Goal: Navigation & Orientation: Find specific page/section

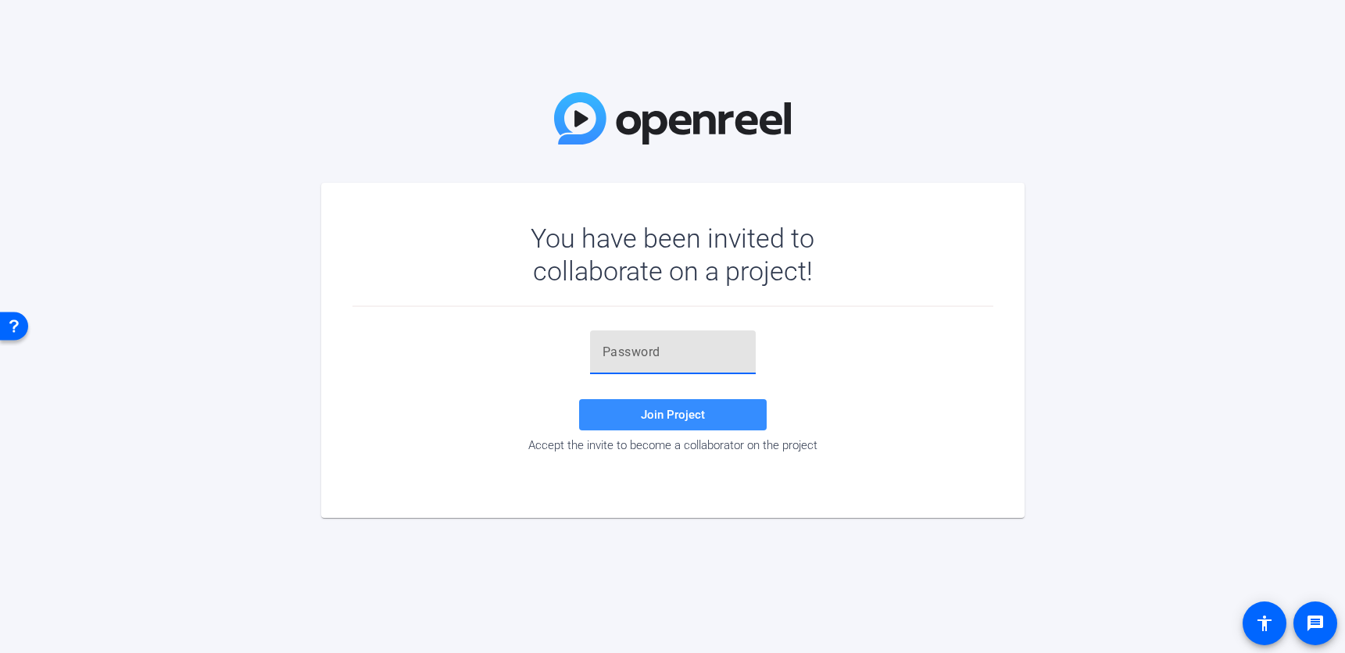
click at [708, 349] on input "text" at bounding box center [672, 352] width 141 height 19
paste input "5k2rZ~"
type input "5k2rZ~"
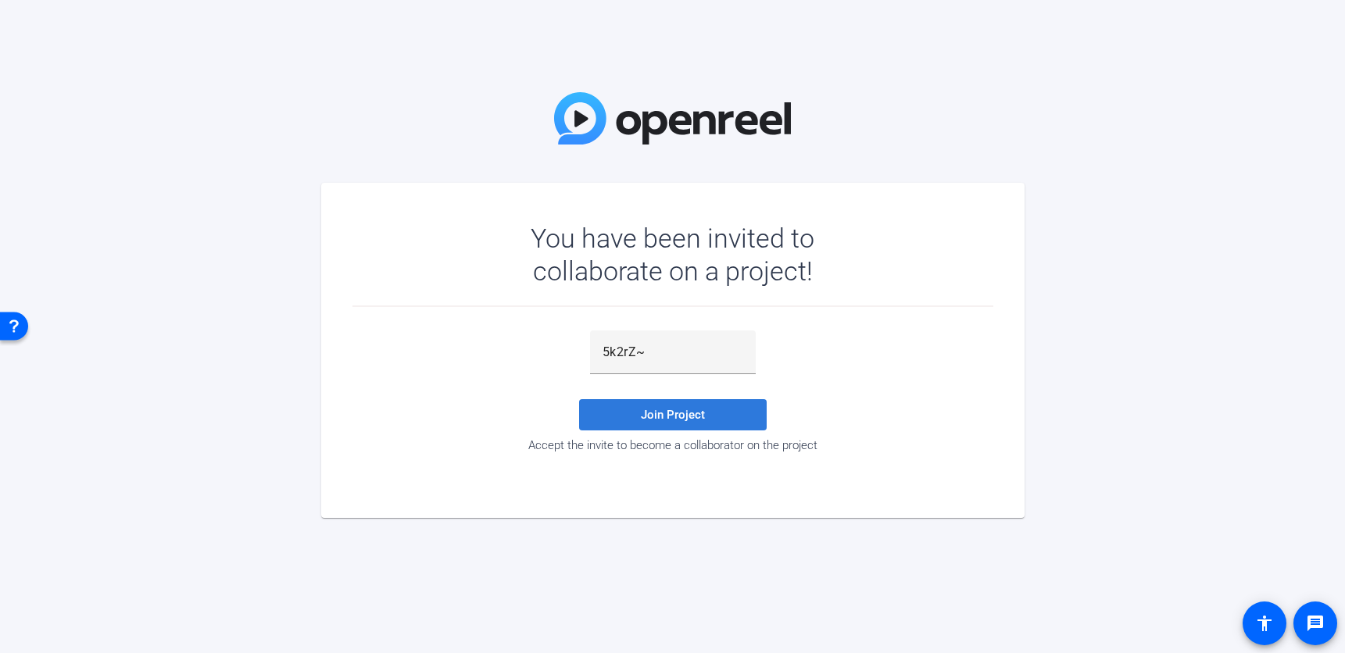
click at [723, 415] on span at bounding box center [673, 415] width 188 height 38
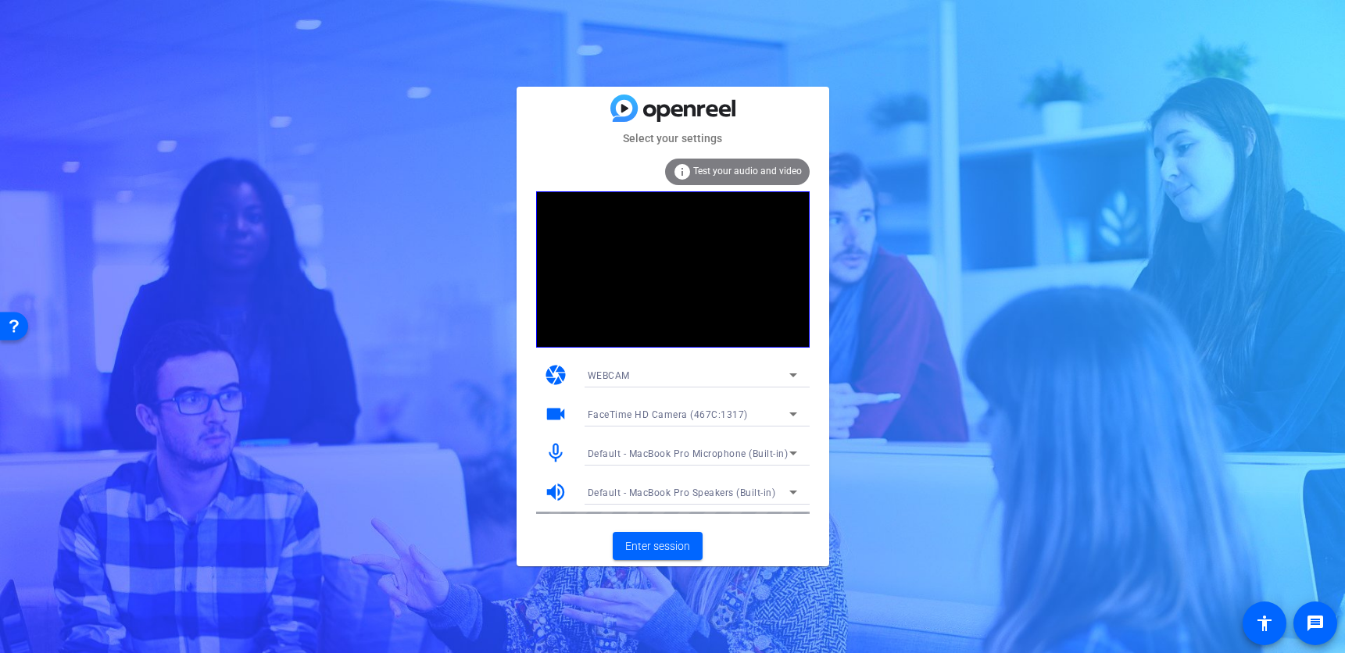
click at [781, 164] on div "info Test your audio and video" at bounding box center [737, 172] width 145 height 27
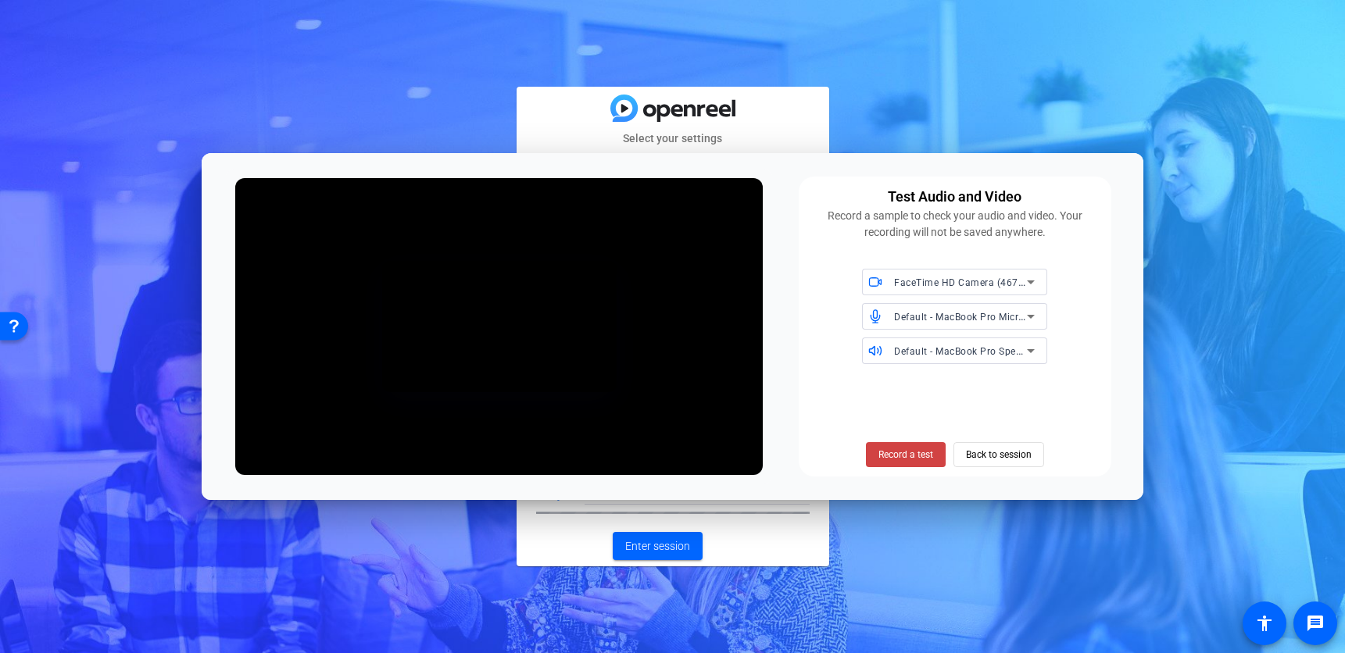
click at [1122, 168] on div "Test Audio and Video Record a sample to check your audio and video. Your record…" at bounding box center [673, 326] width 942 height 347
click at [1015, 456] on span "Back to session" at bounding box center [999, 455] width 66 height 30
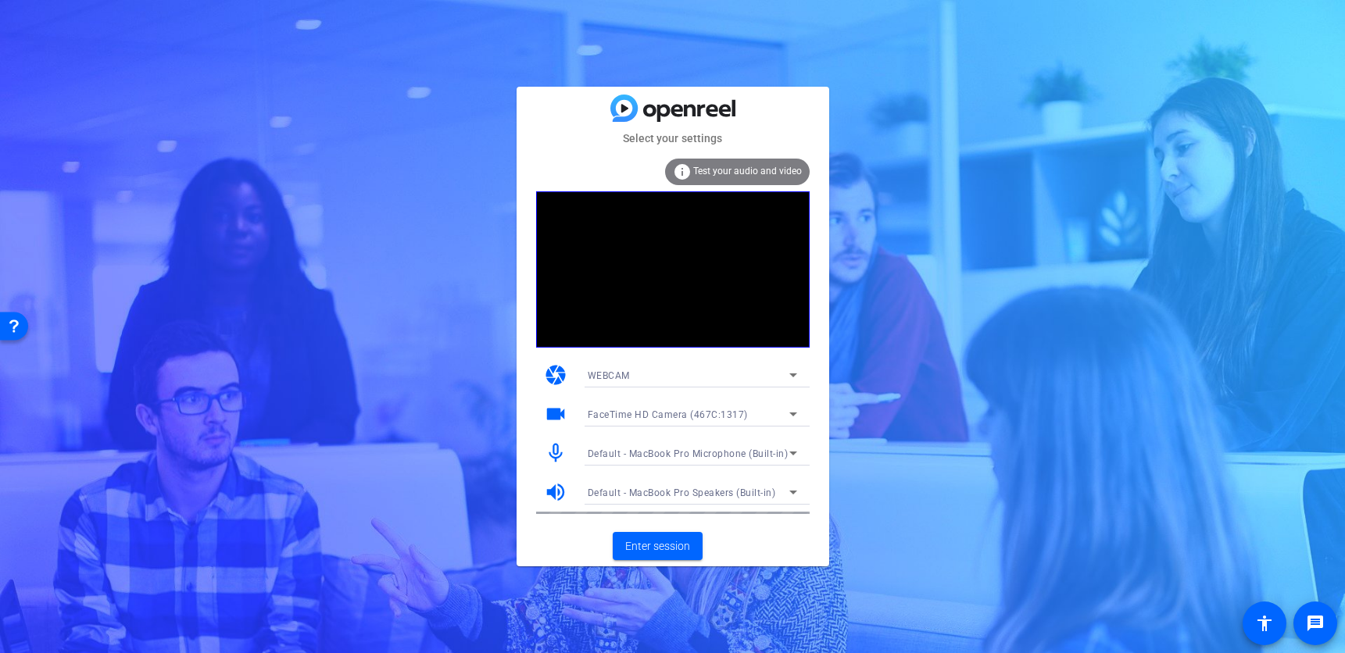
click at [796, 448] on icon at bounding box center [793, 453] width 19 height 19
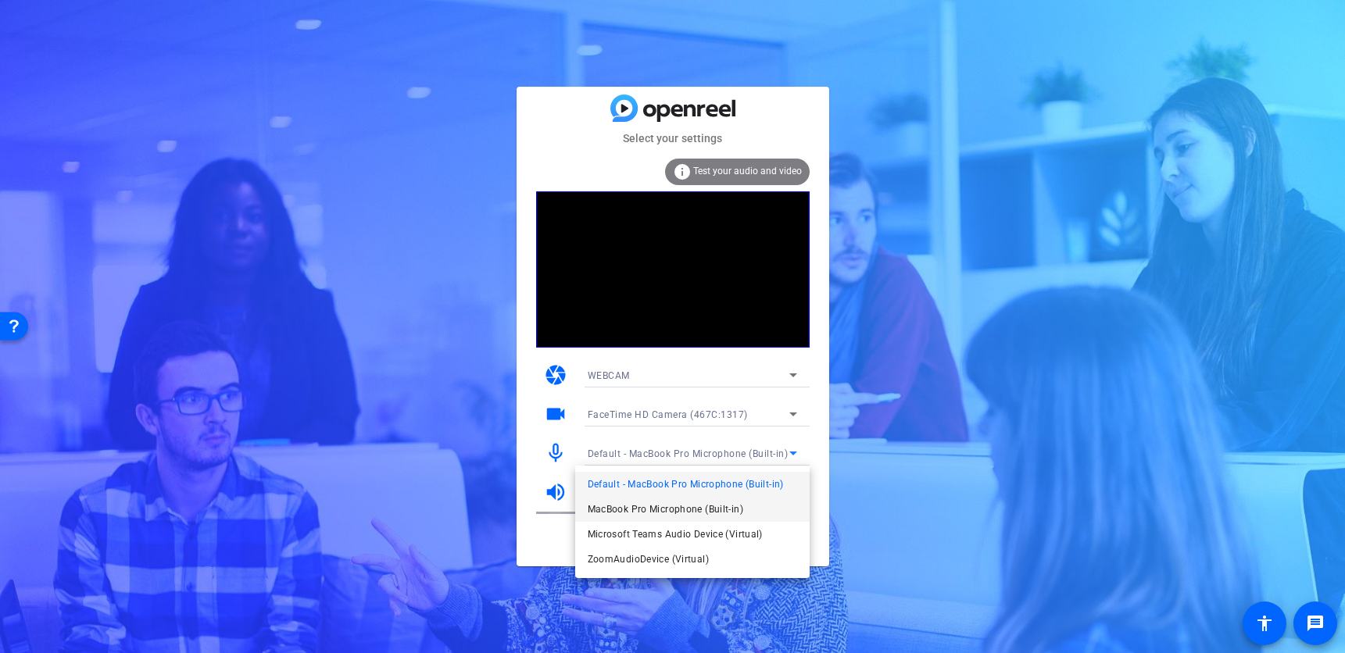
click at [772, 511] on mat-option "MacBook Pro Microphone (Built-in)" at bounding box center [692, 509] width 234 height 25
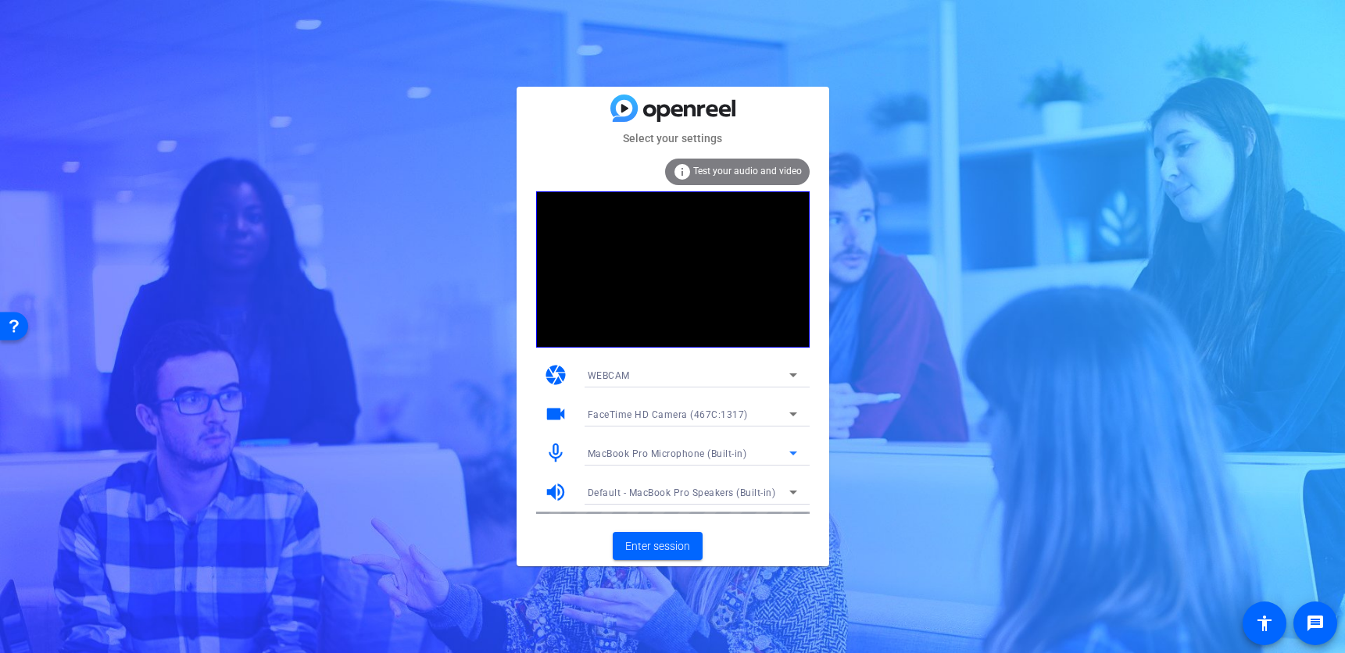
click at [789, 456] on icon at bounding box center [793, 453] width 19 height 19
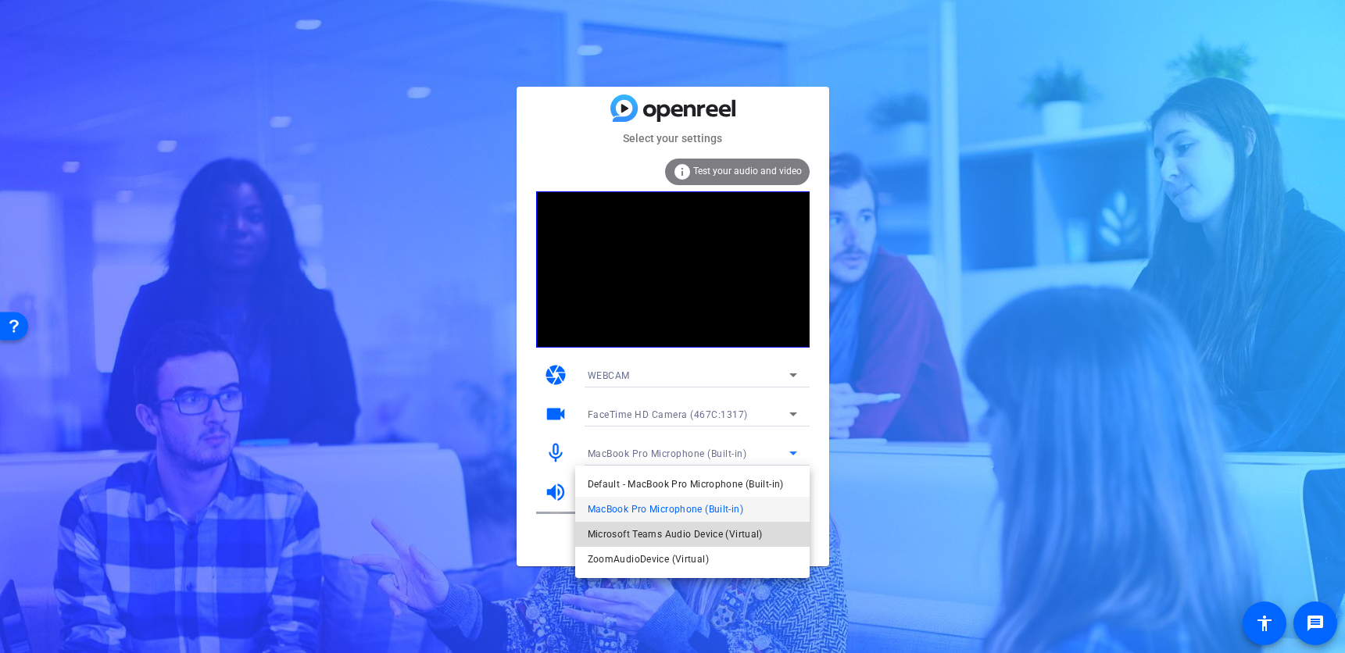
click at [769, 528] on mat-option "Microsoft Teams Audio Device (Virtual)" at bounding box center [692, 534] width 234 height 25
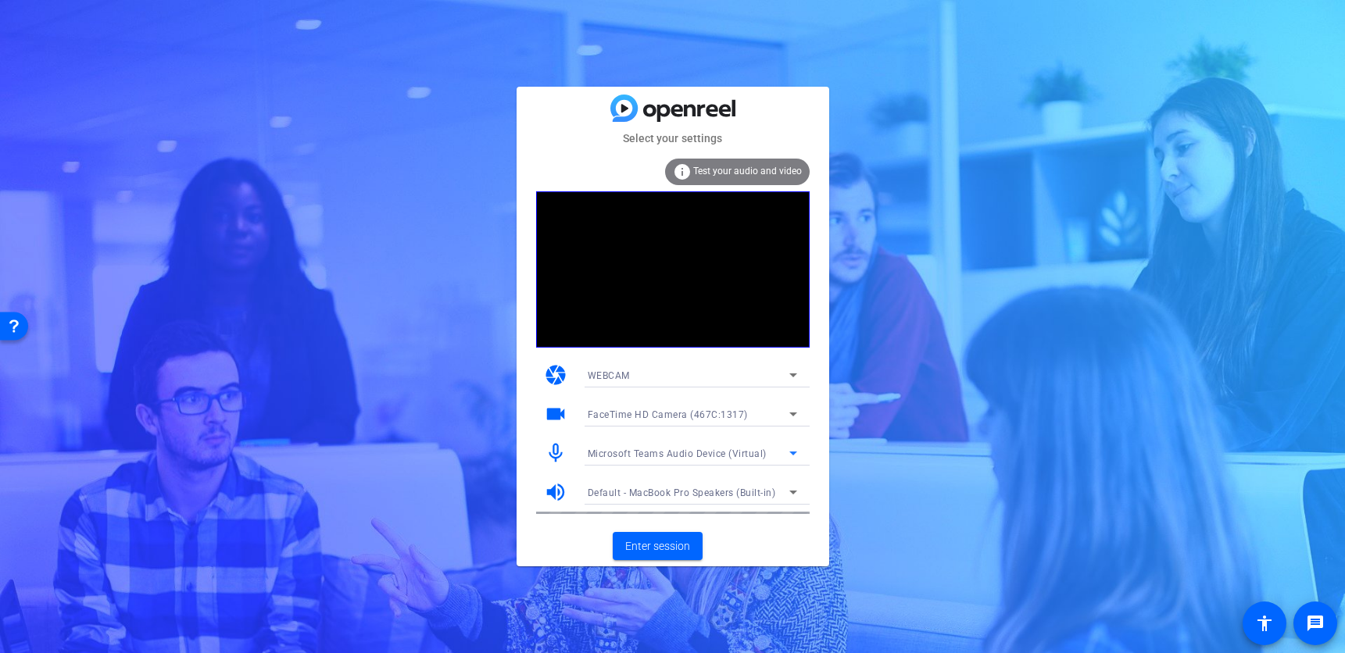
click at [789, 447] on icon at bounding box center [793, 453] width 19 height 19
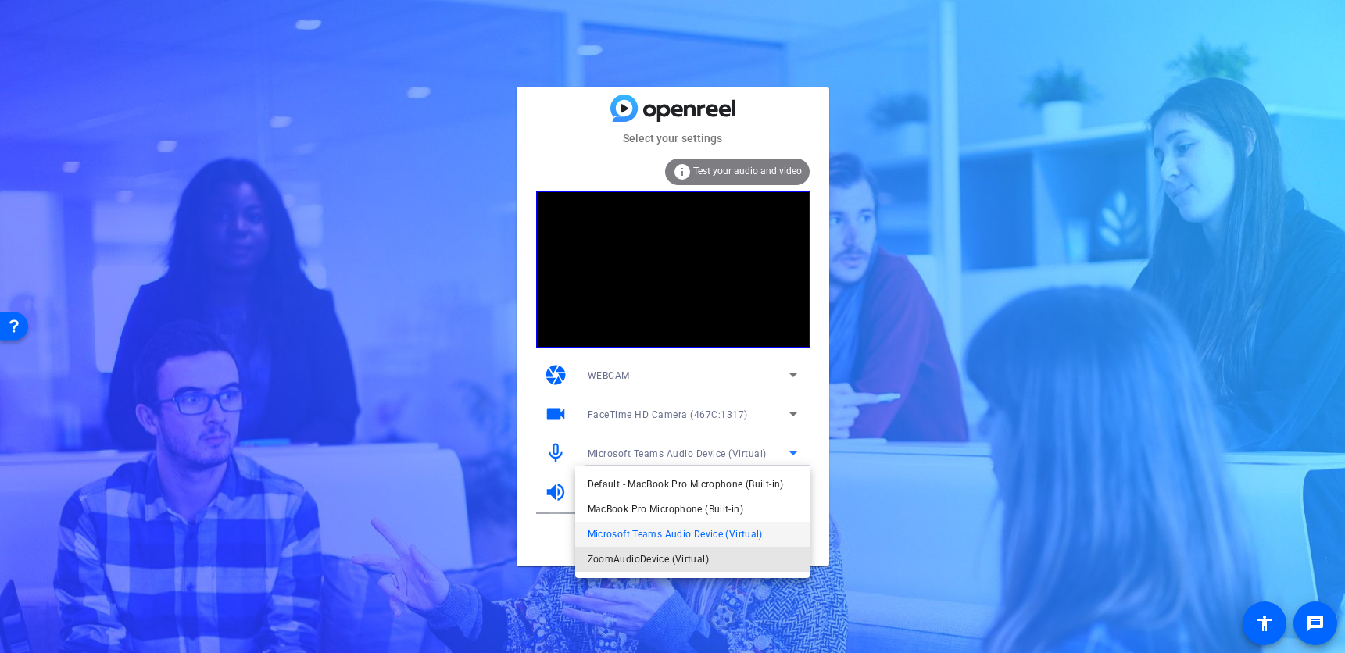
drag, startPoint x: 740, startPoint y: 554, endPoint x: 754, endPoint y: 528, distance: 29.4
click at [741, 554] on mat-option "ZoomAudioDevice (Virtual)" at bounding box center [692, 559] width 234 height 25
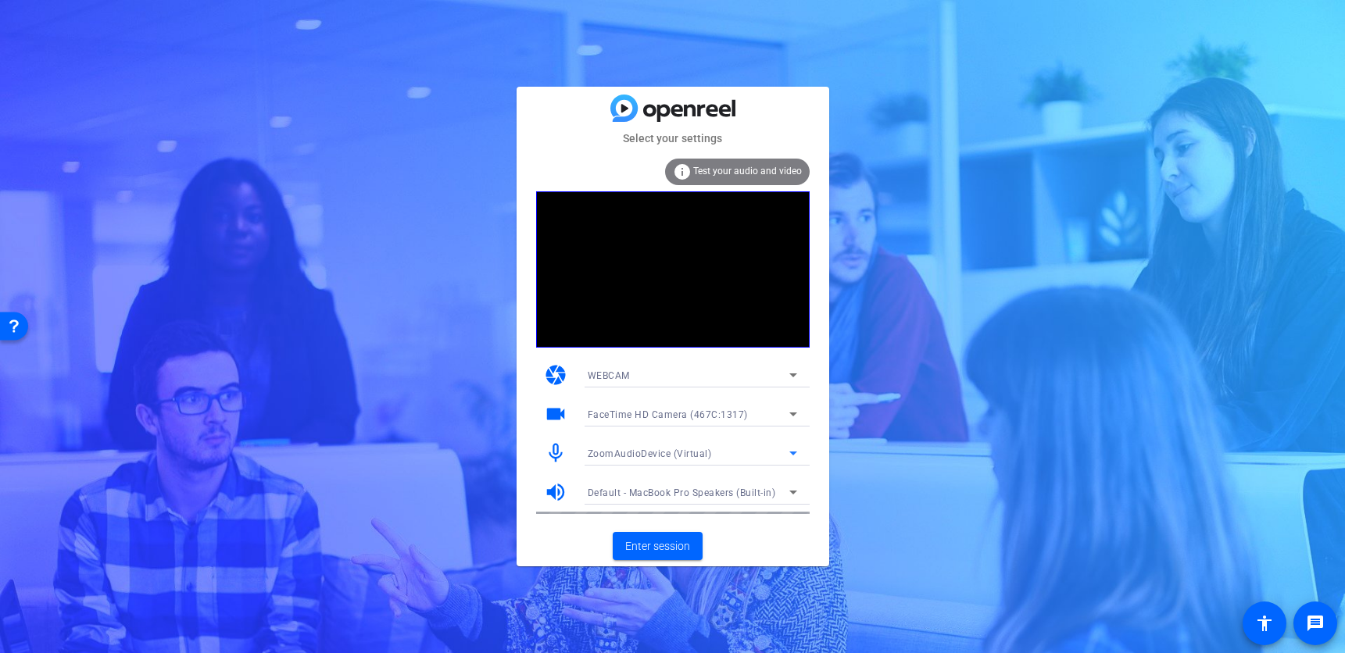
click at [772, 449] on div "ZoomAudioDevice (Virtual)" at bounding box center [689, 454] width 202 height 20
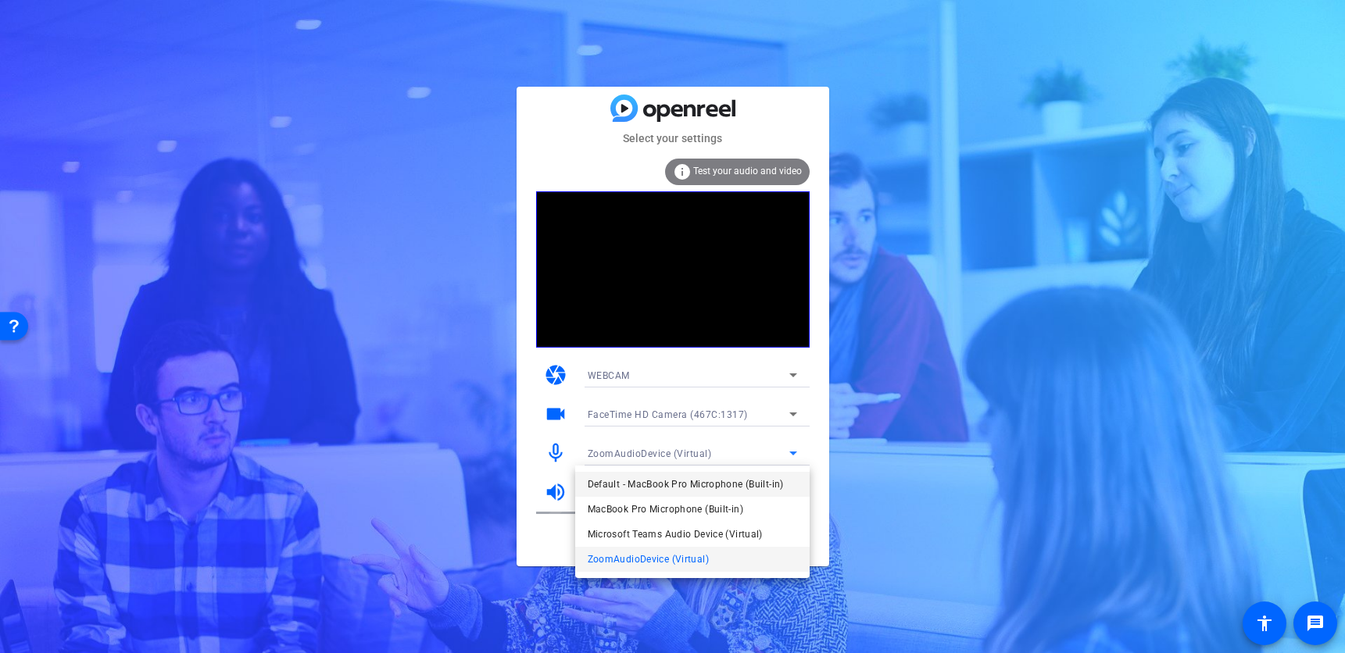
click at [765, 482] on span "Default - MacBook Pro Microphone (Built-in)" at bounding box center [686, 484] width 196 height 19
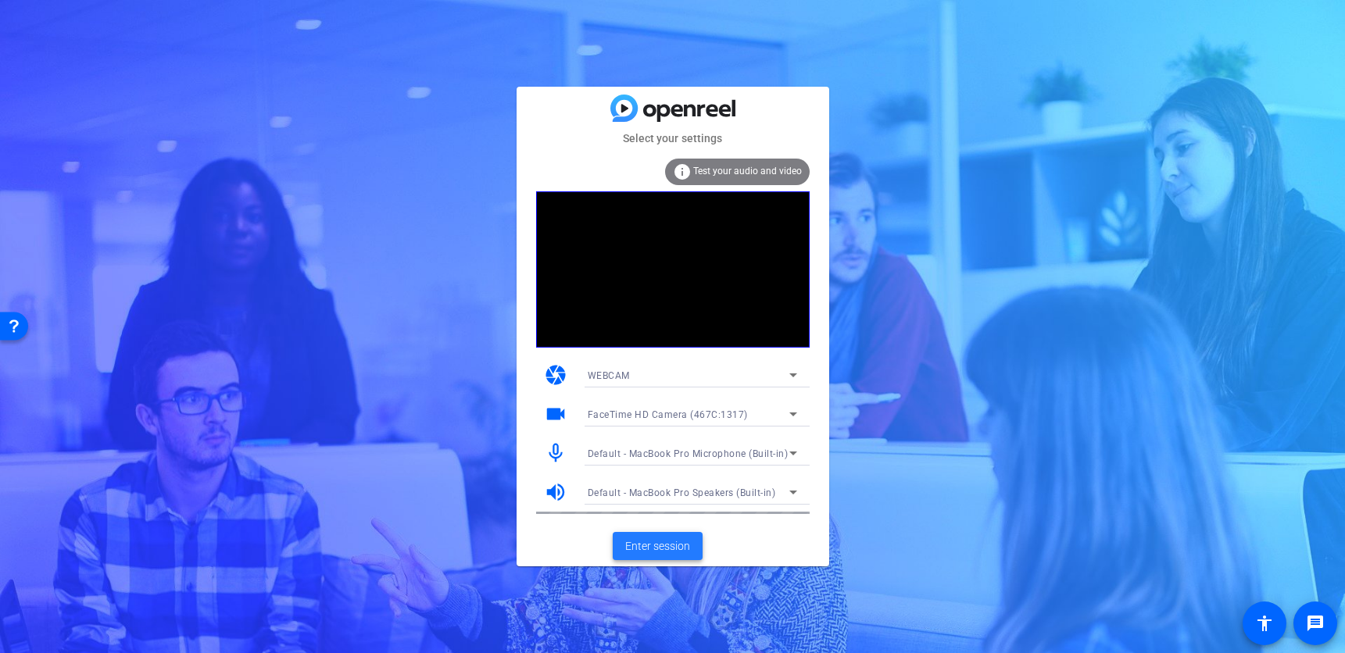
click at [652, 560] on span at bounding box center [658, 546] width 90 height 38
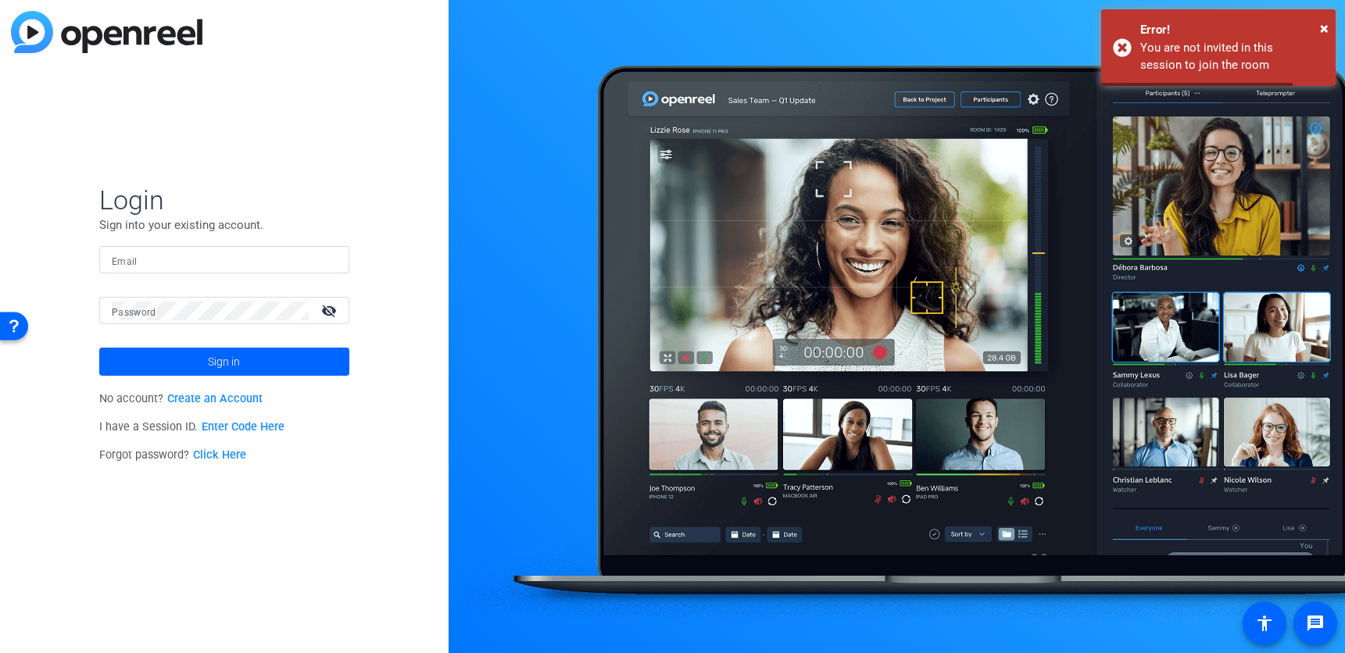
type input "[EMAIL_ADDRESS][DOMAIN_NAME]"
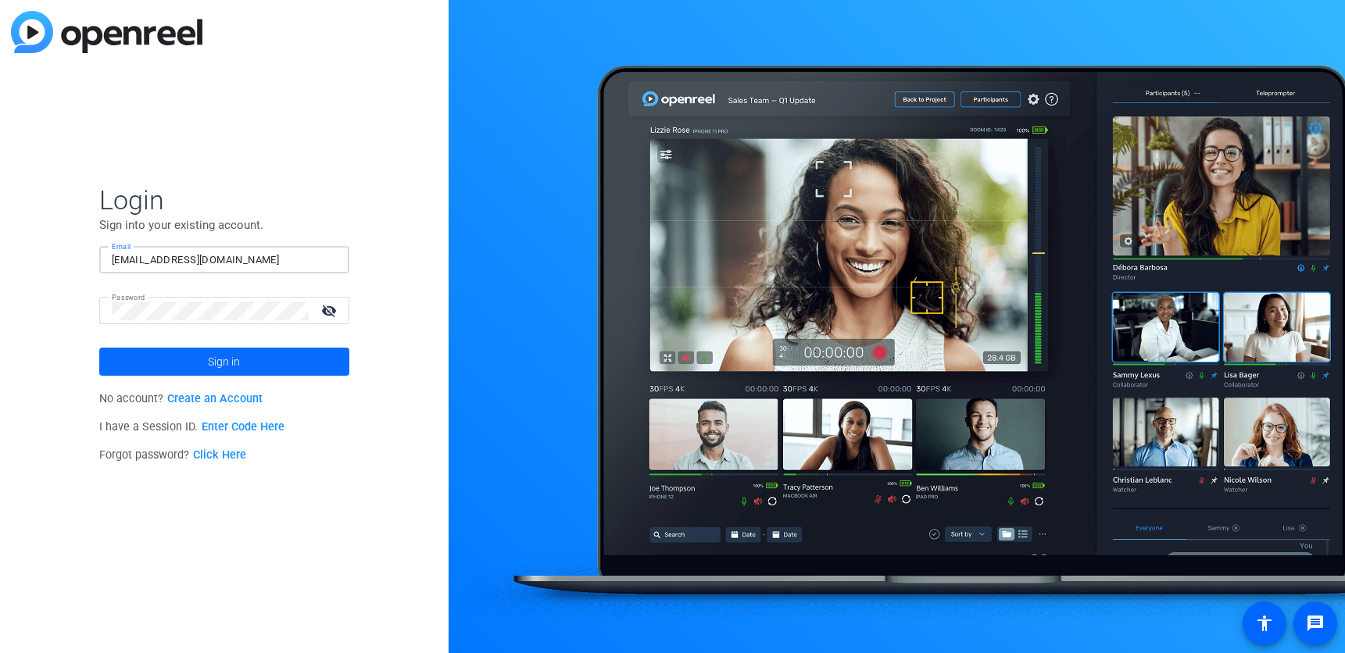
click at [258, 357] on span at bounding box center [224, 362] width 250 height 38
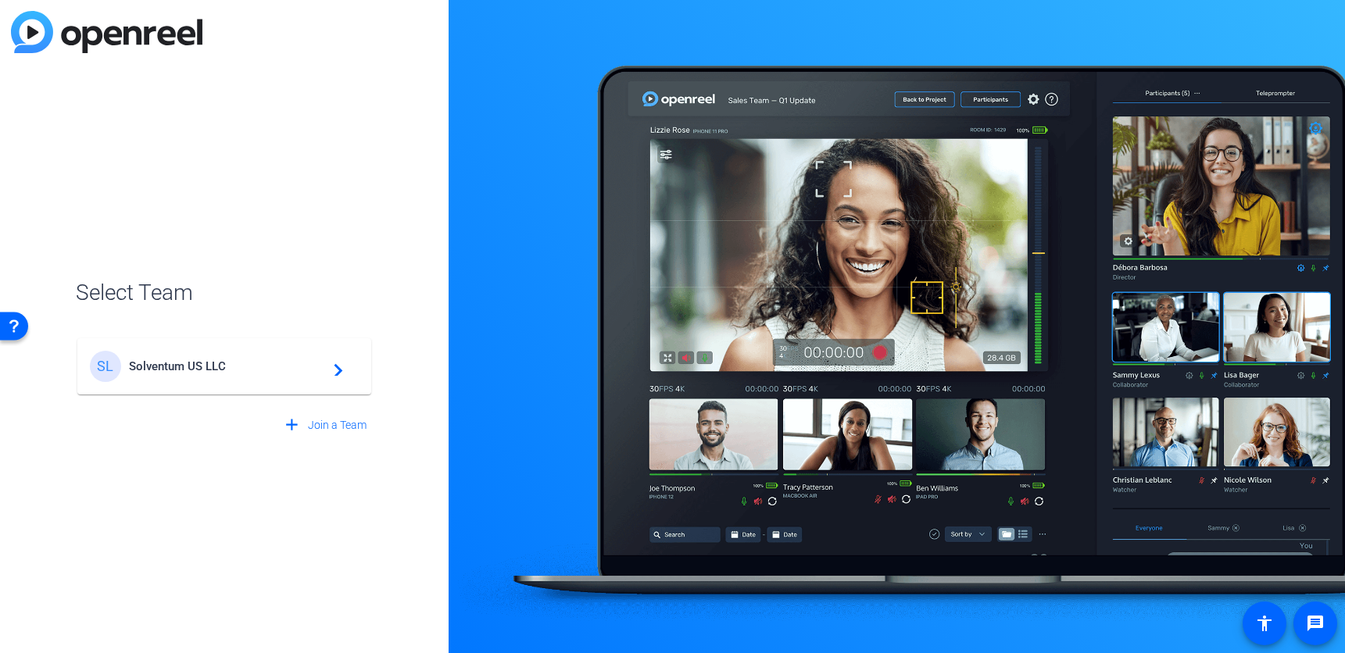
click at [302, 374] on div "SL Solventum US LLC navigate_next" at bounding box center [224, 366] width 269 height 31
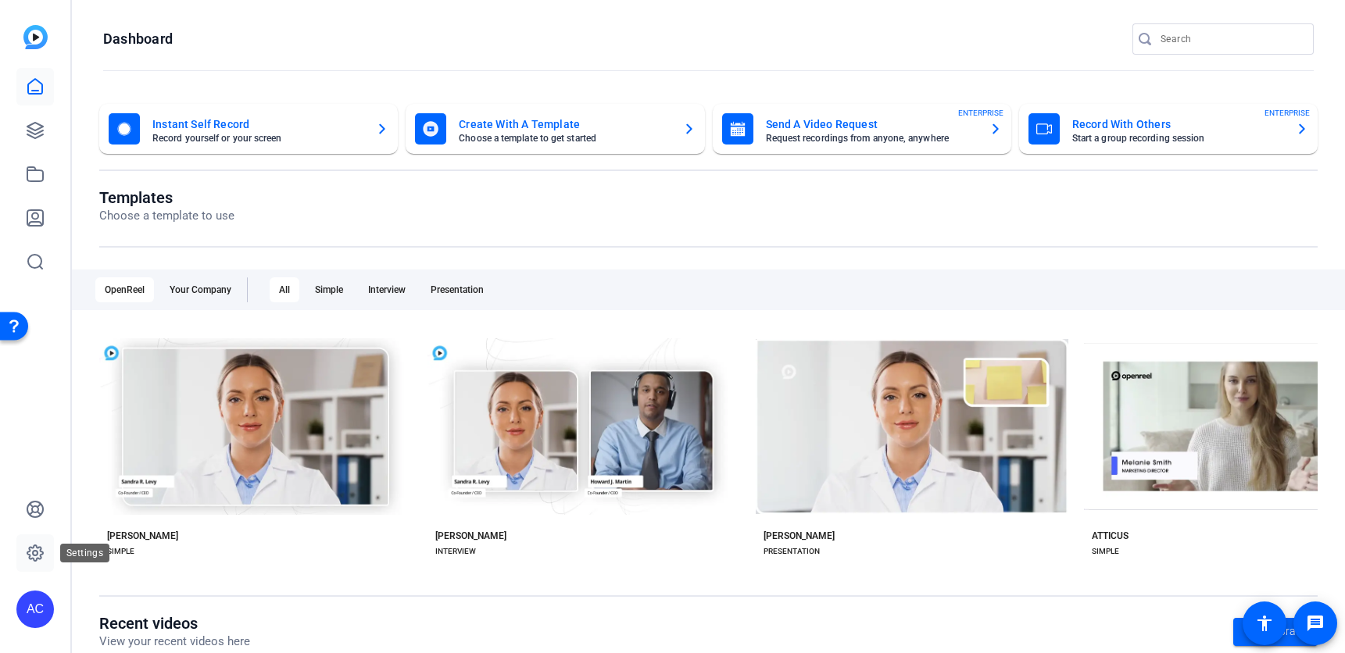
click at [42, 556] on icon at bounding box center [35, 553] width 19 height 19
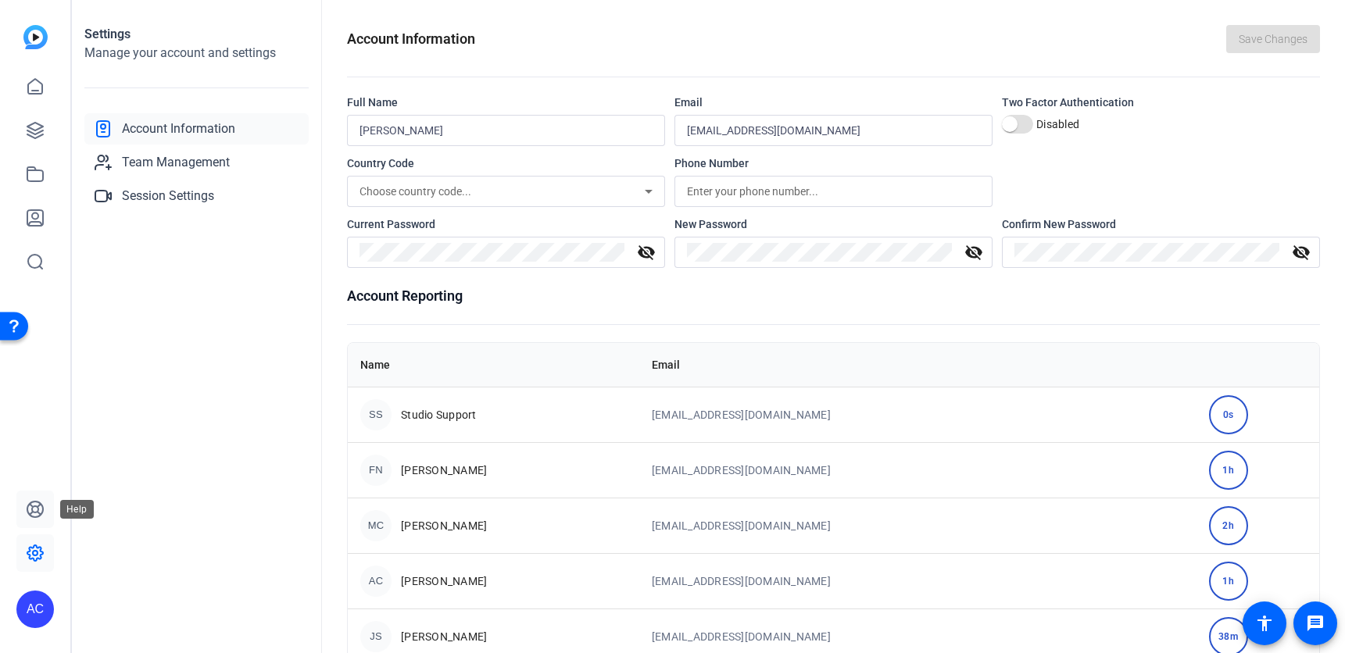
click at [34, 509] on icon at bounding box center [35, 509] width 19 height 19
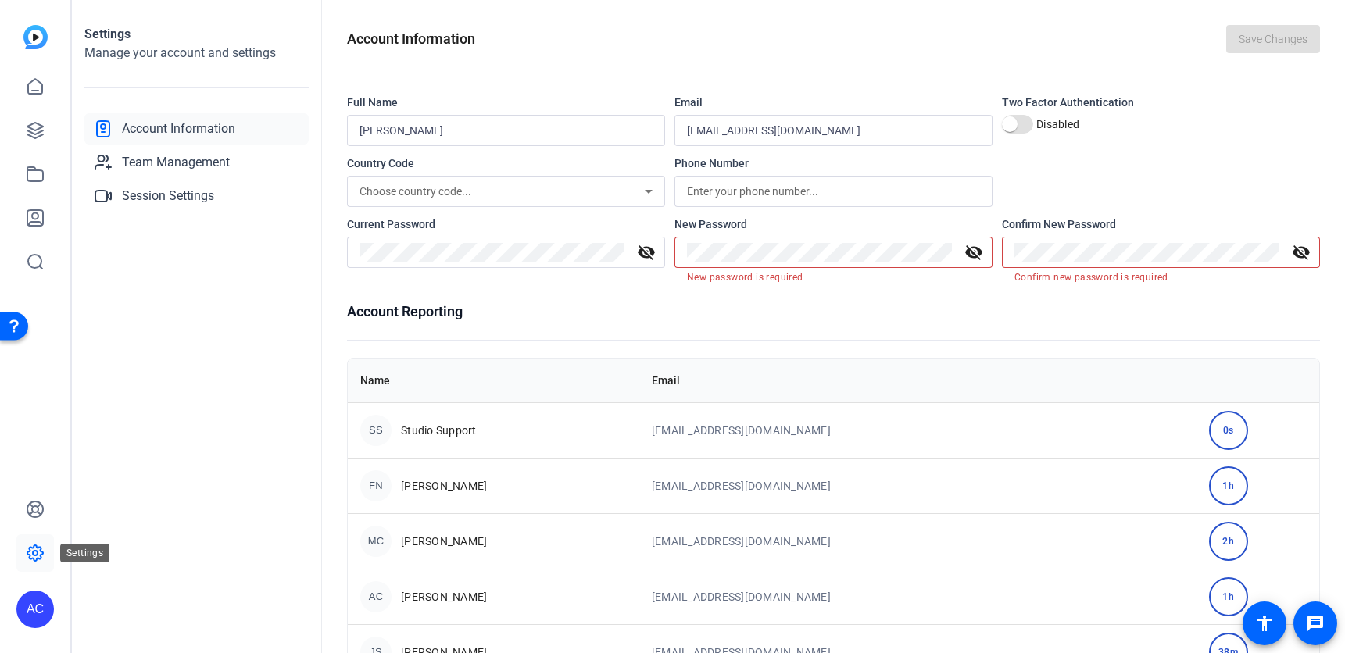
click at [30, 549] on icon at bounding box center [35, 553] width 16 height 16
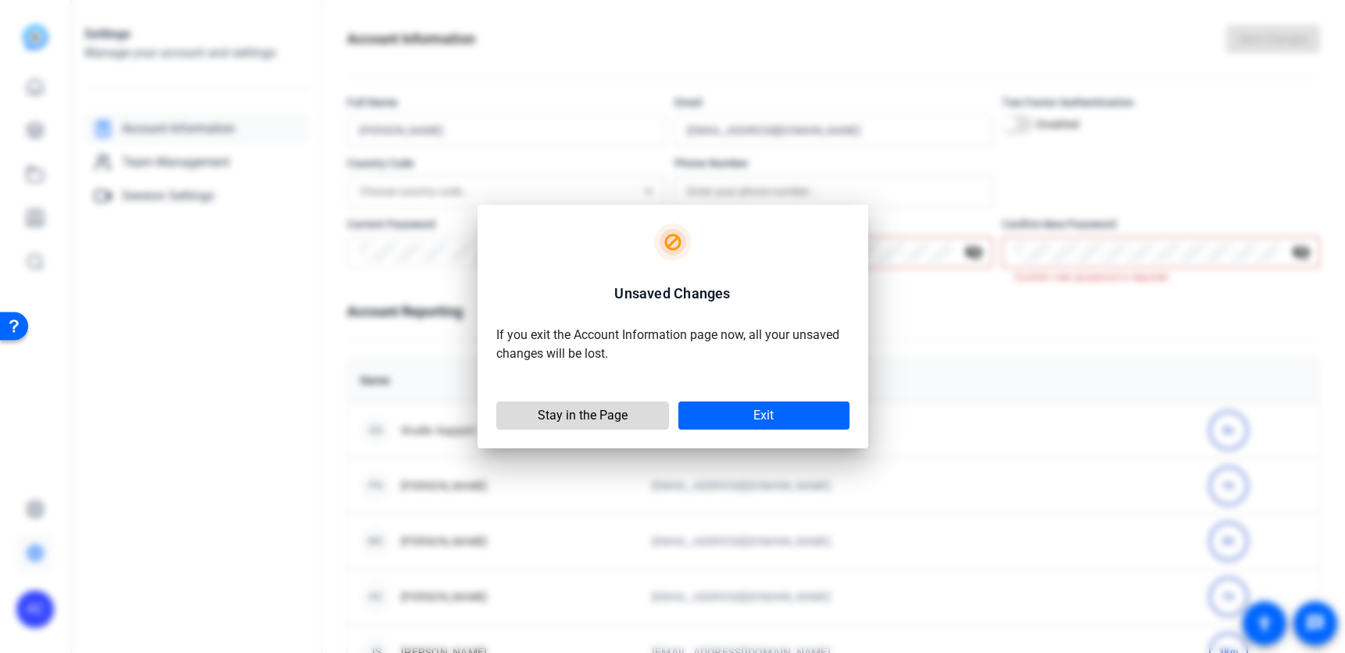
drag, startPoint x: 629, startPoint y: 418, endPoint x: 562, endPoint y: 401, distance: 69.4
click at [629, 418] on span at bounding box center [582, 416] width 171 height 38
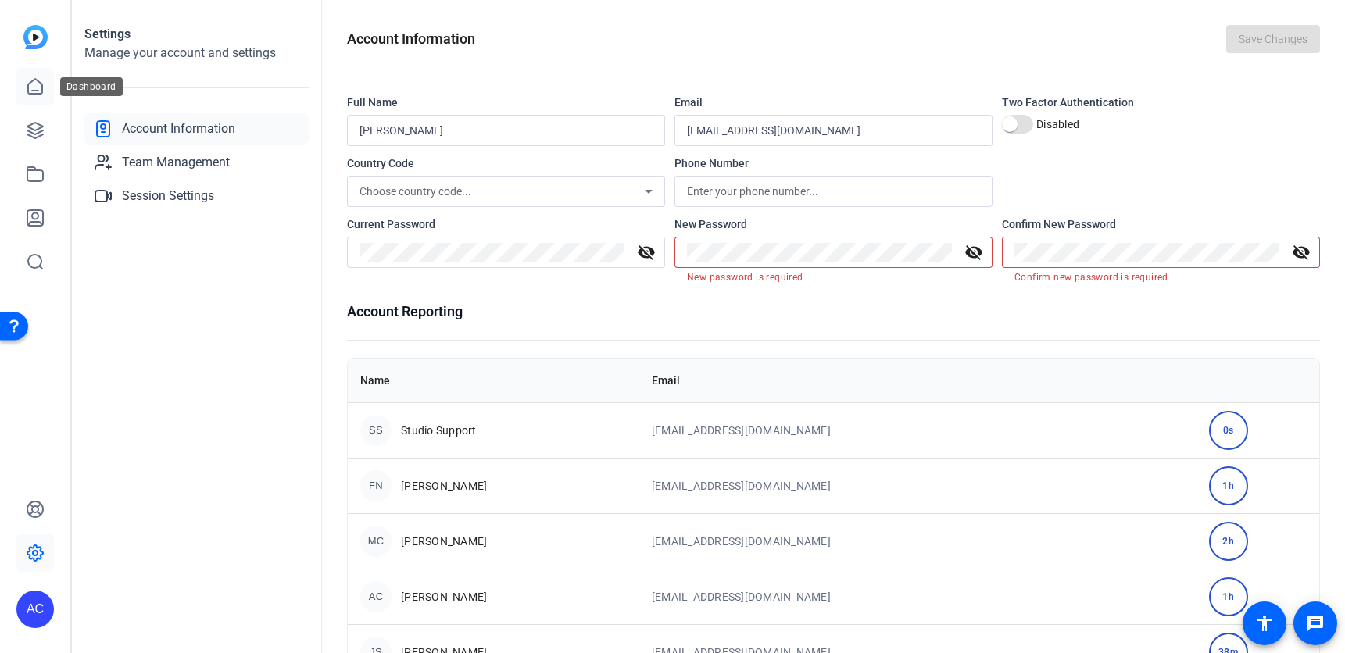
click at [20, 88] on link at bounding box center [35, 87] width 38 height 38
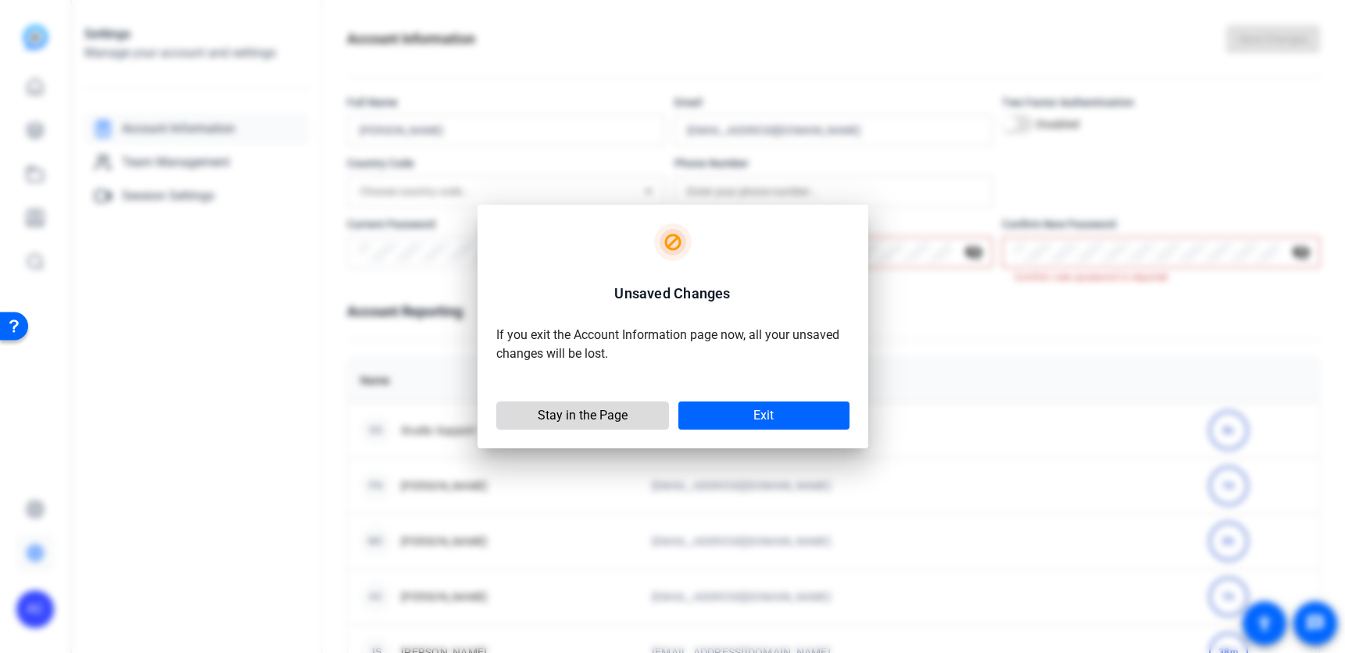
click at [613, 416] on span "Stay in the Page" at bounding box center [583, 416] width 90 height 16
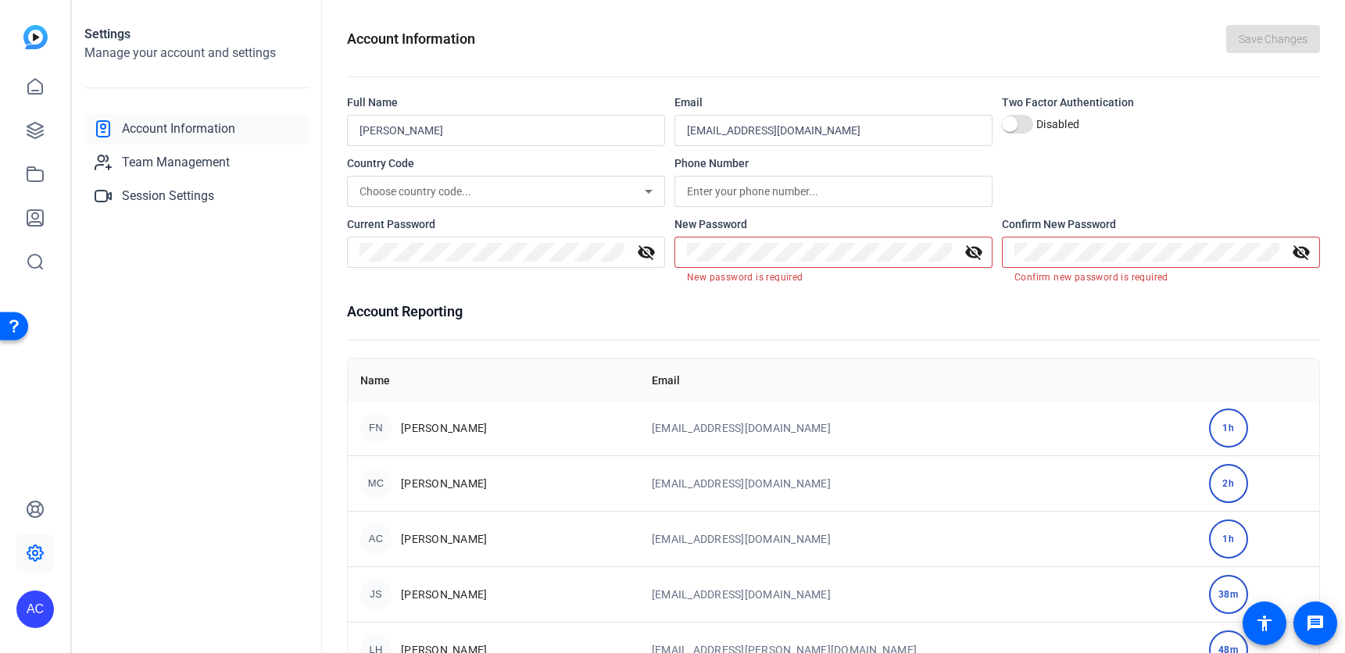
scroll to position [50, 0]
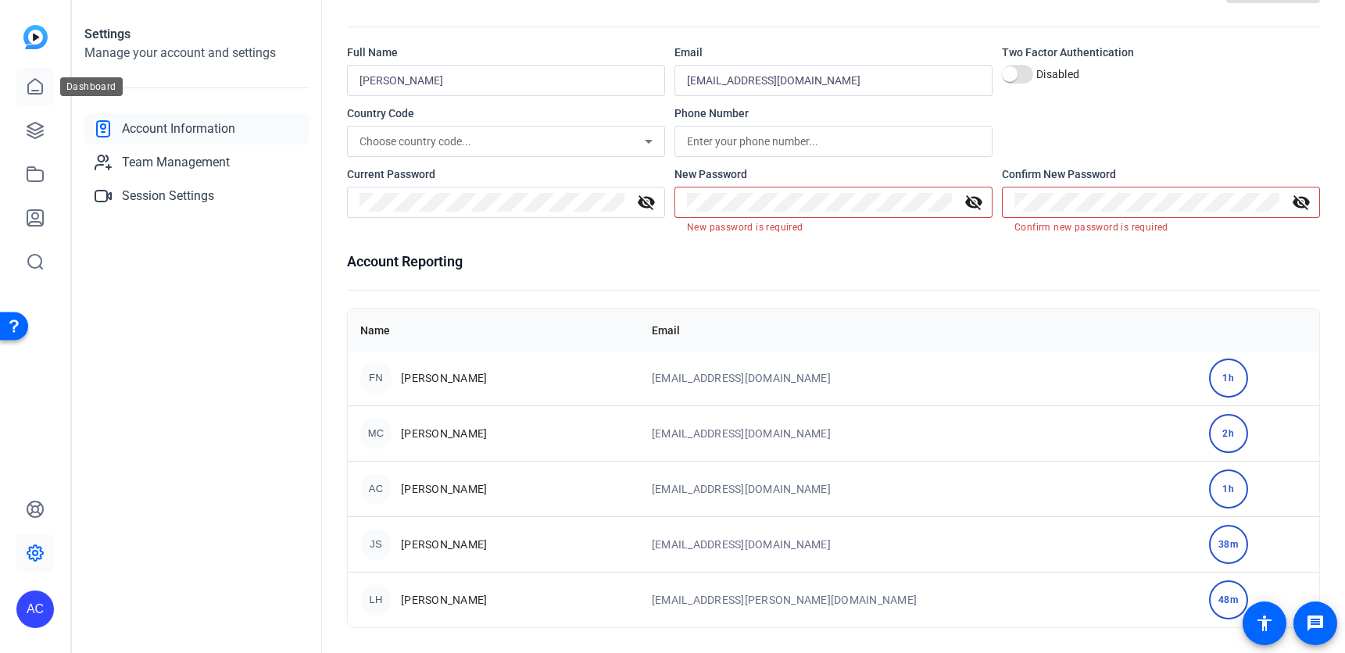
click at [32, 83] on icon at bounding box center [35, 86] width 19 height 19
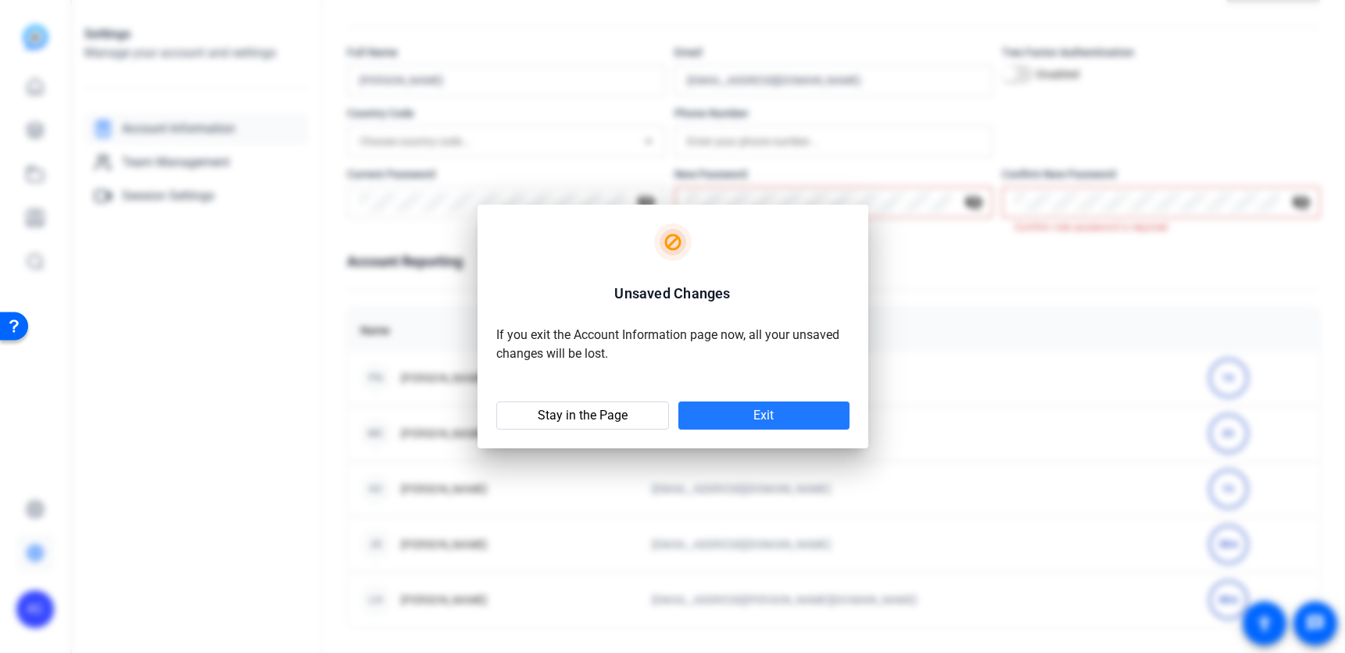
click at [748, 413] on span at bounding box center [763, 416] width 171 height 38
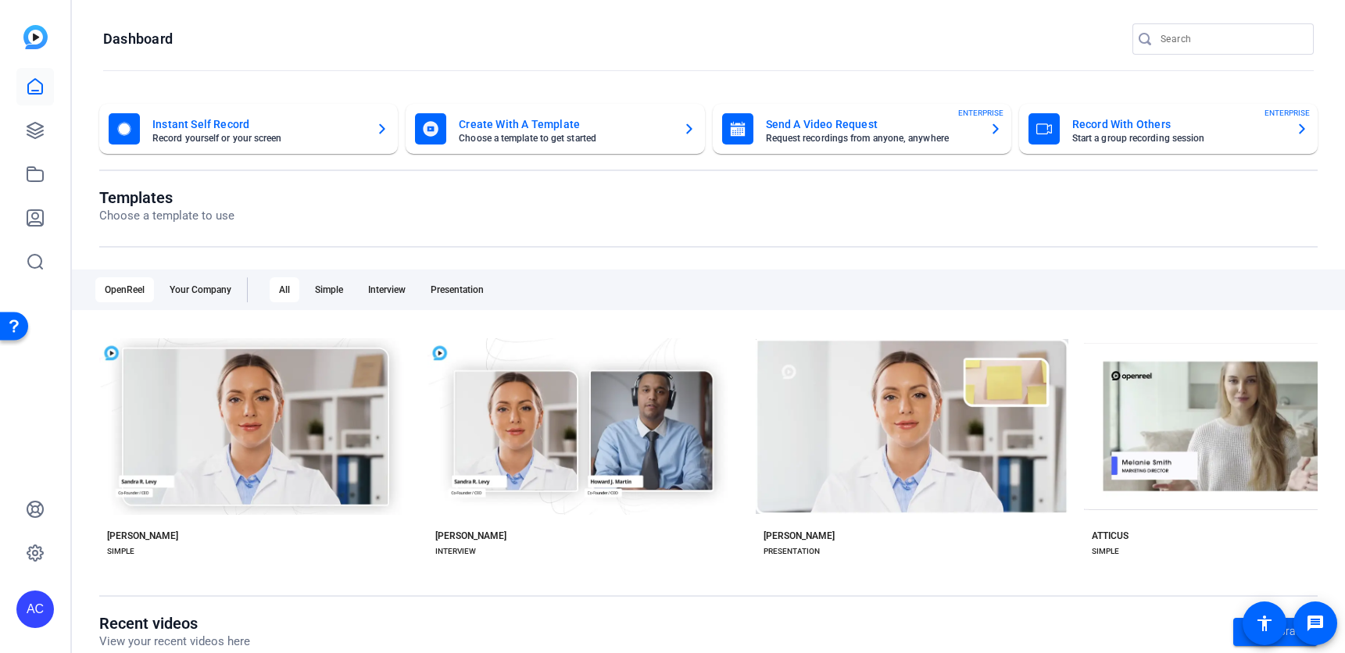
scroll to position [254, 0]
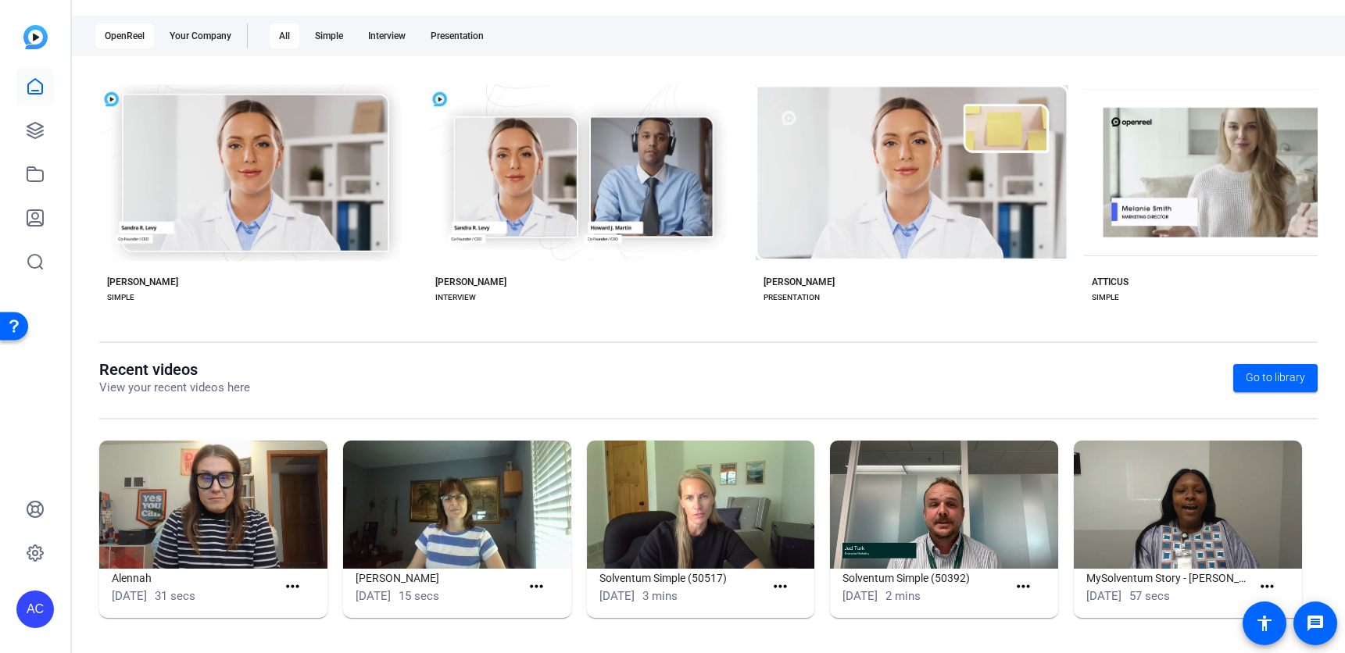
click at [19, 105] on div at bounding box center [35, 174] width 38 height 213
click at [22, 102] on link at bounding box center [35, 87] width 38 height 38
click at [34, 141] on link at bounding box center [35, 131] width 38 height 38
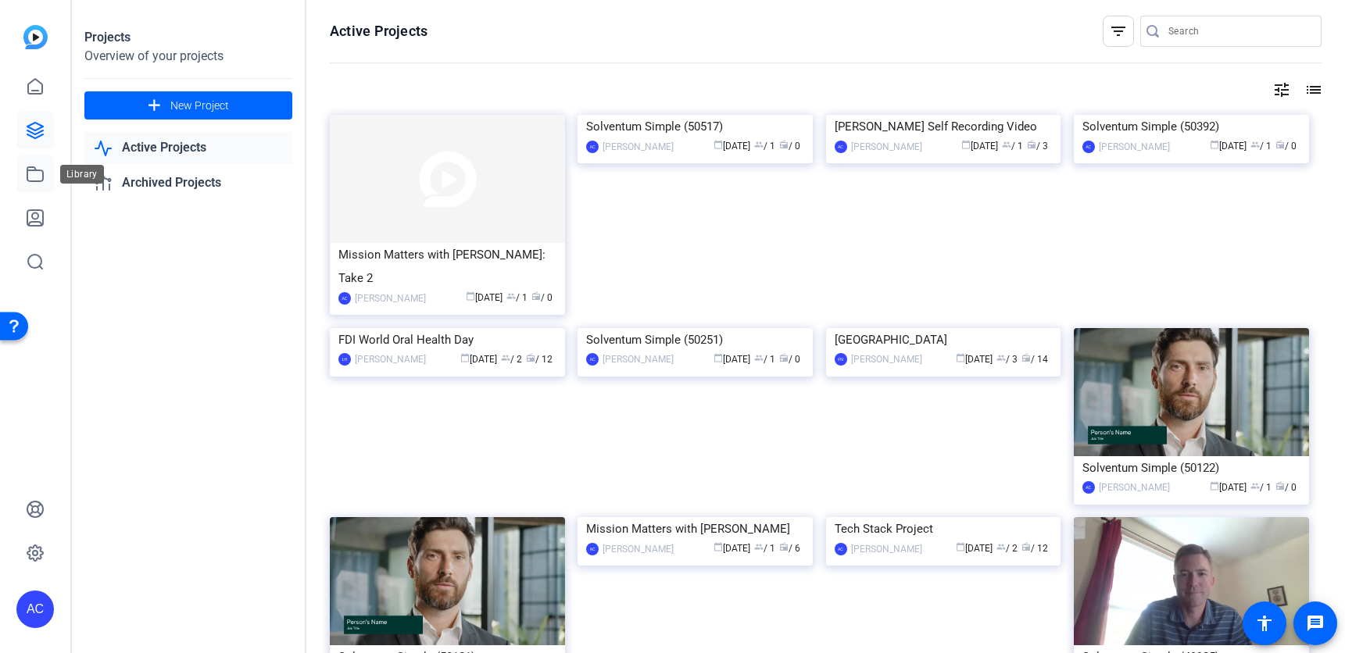
click at [25, 184] on link at bounding box center [35, 175] width 38 height 38
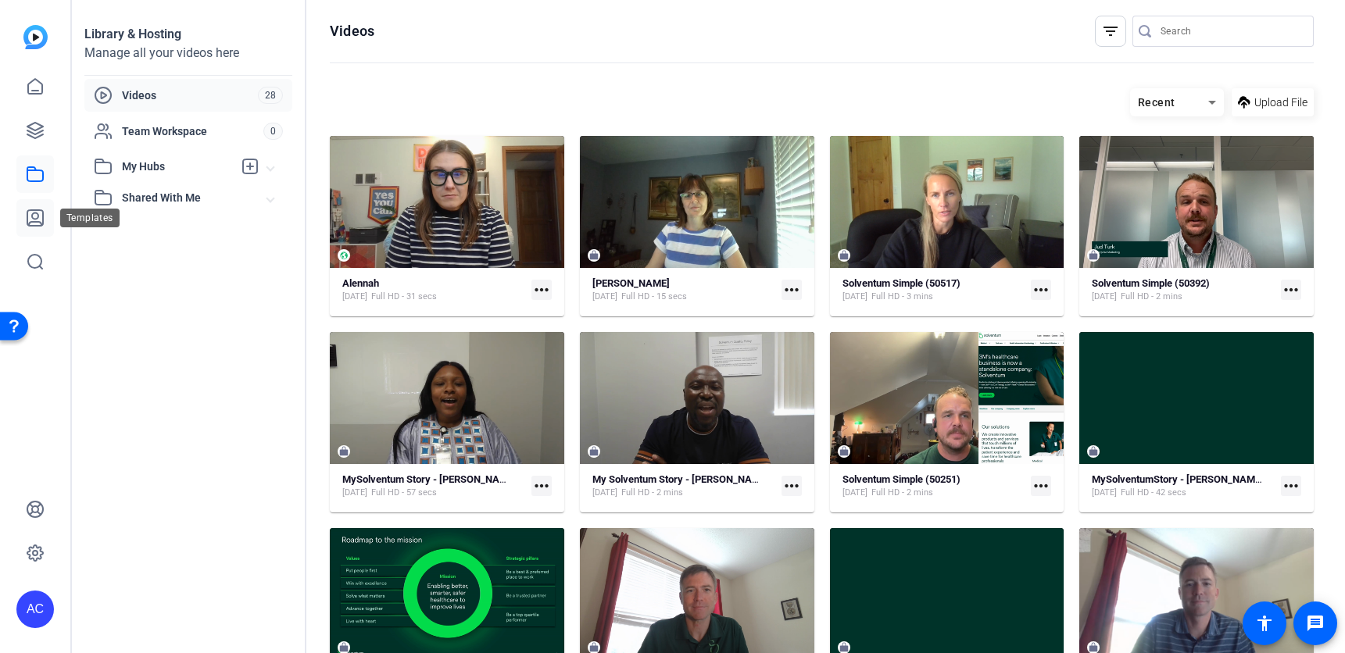
click at [37, 222] on icon at bounding box center [35, 218] width 16 height 16
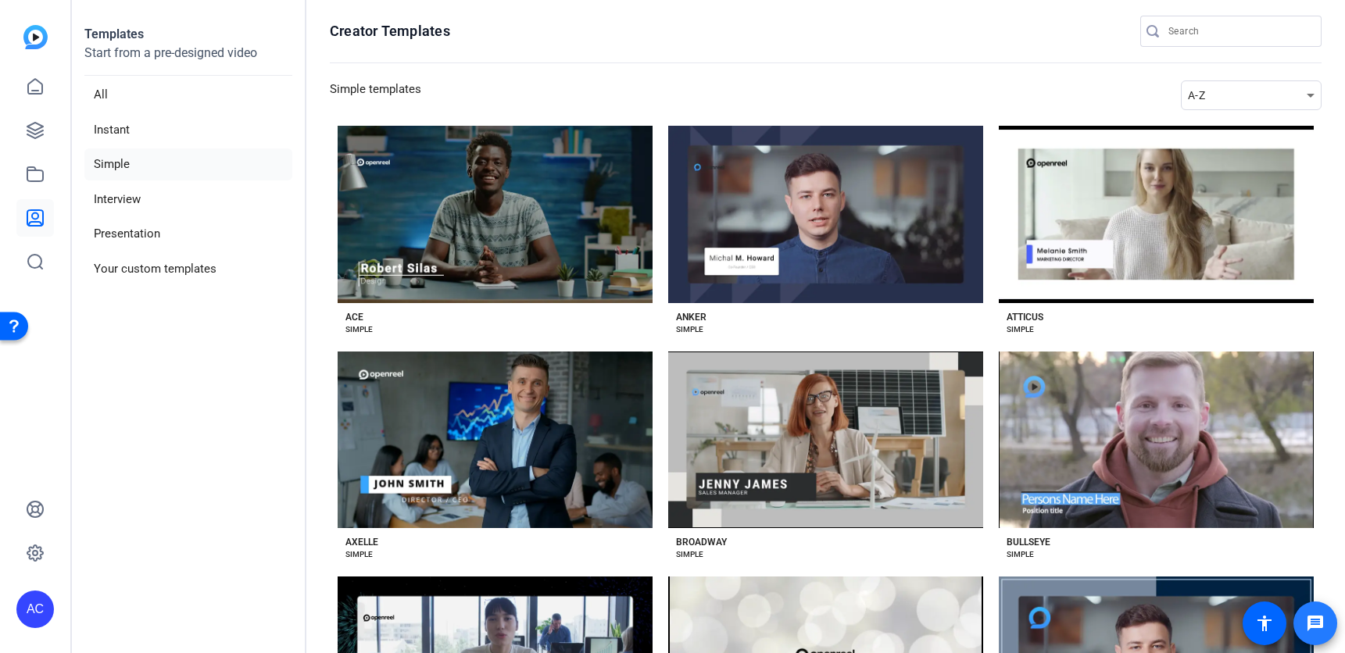
click at [1319, 617] on mat-icon "message" at bounding box center [1315, 623] width 19 height 19
